Goal: Find specific page/section

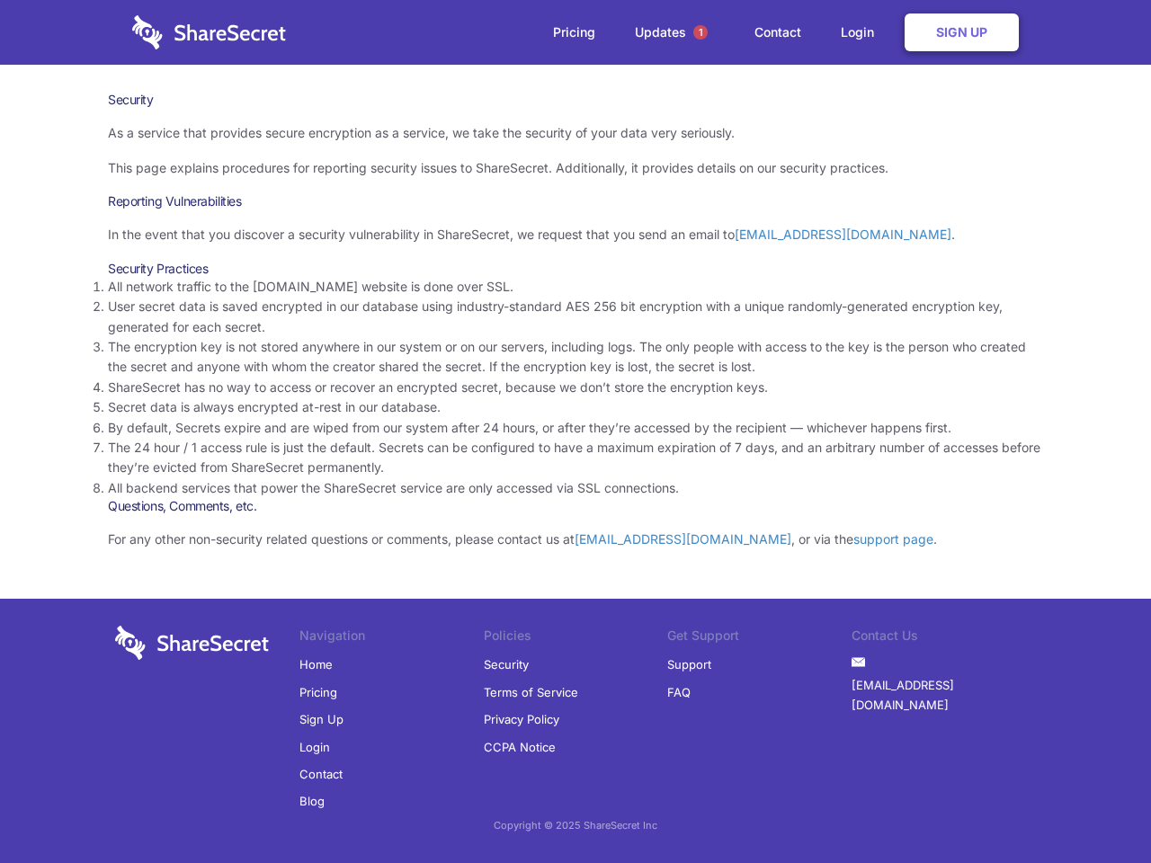
click at [575, 432] on li "By default, Secrets expire and are wiped from our system after 24 hours, or aft…" at bounding box center [575, 428] width 935 height 20
click at [700, 32] on span "1" at bounding box center [700, 32] width 14 height 14
